Goal: Browse casually

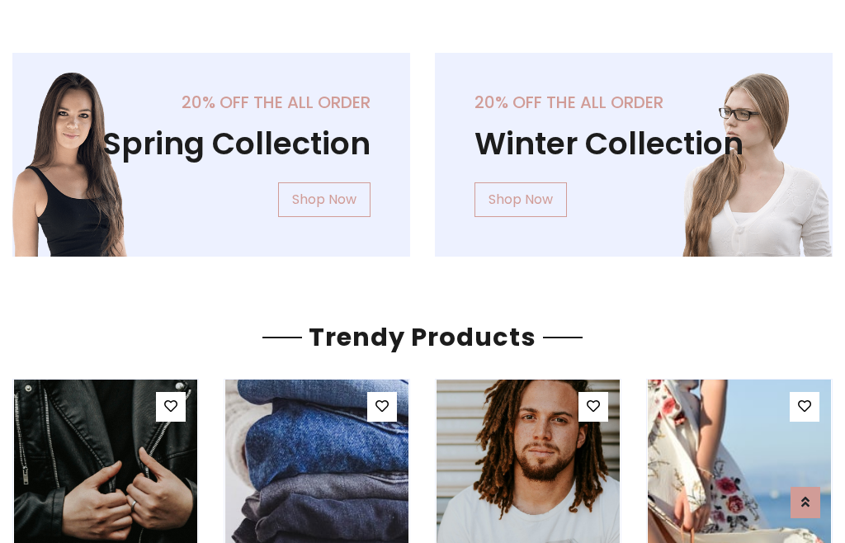
scroll to position [84, 0]
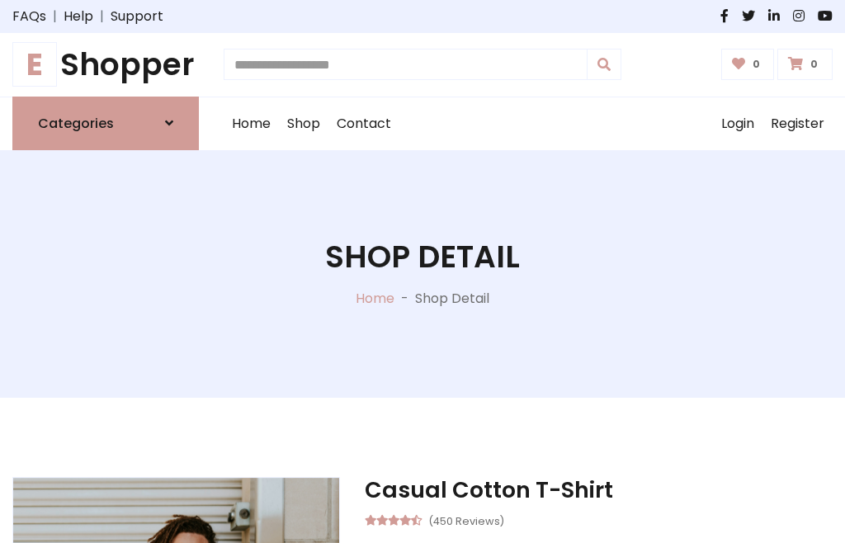
click at [106, 64] on h1 "E Shopper" at bounding box center [105, 64] width 187 height 37
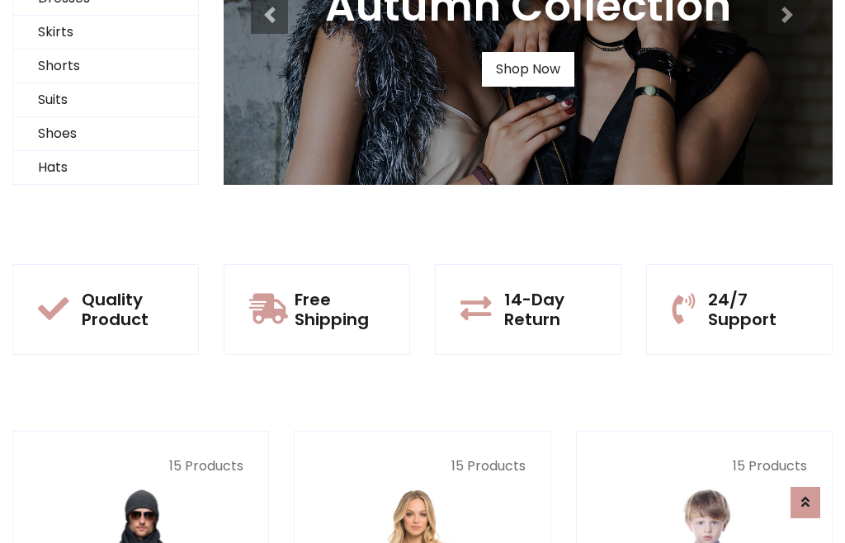
scroll to position [159, 0]
